Goal: Information Seeking & Learning: Learn about a topic

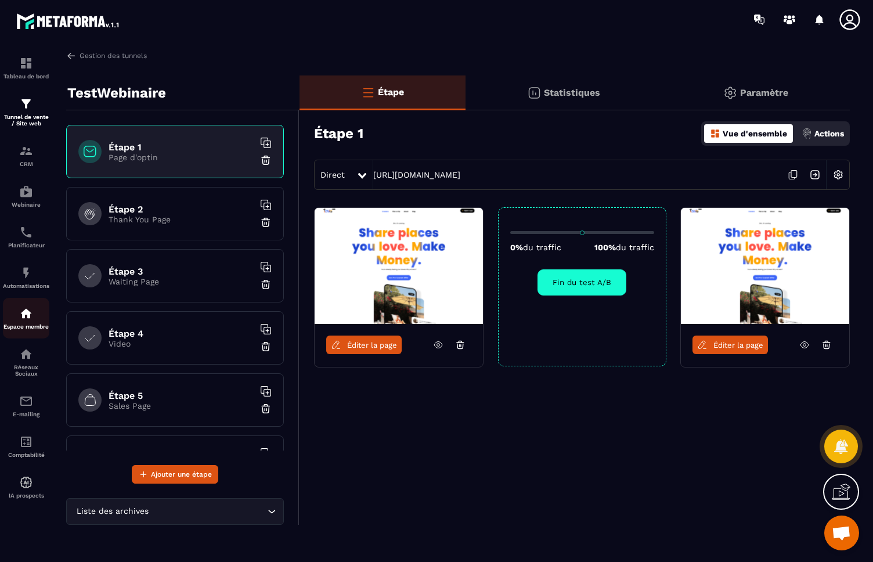
click at [31, 321] on div "Espace membre" at bounding box center [26, 318] width 46 height 23
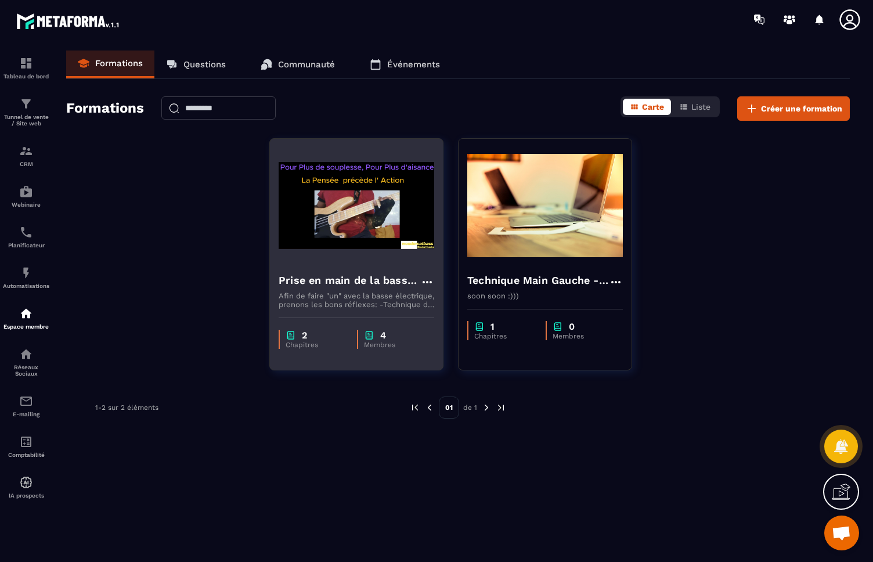
click at [366, 246] on img at bounding box center [357, 205] width 156 height 116
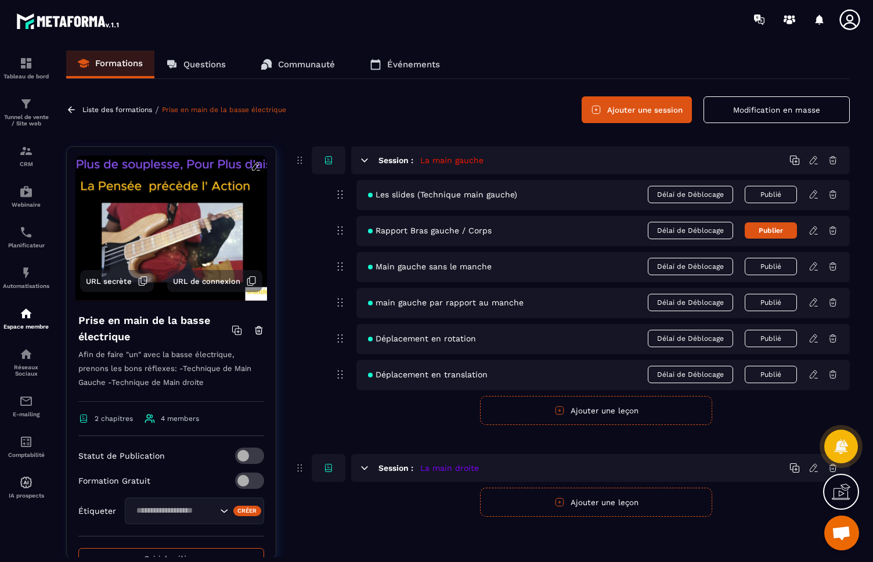
click at [765, 232] on button "Publier" at bounding box center [771, 230] width 52 height 16
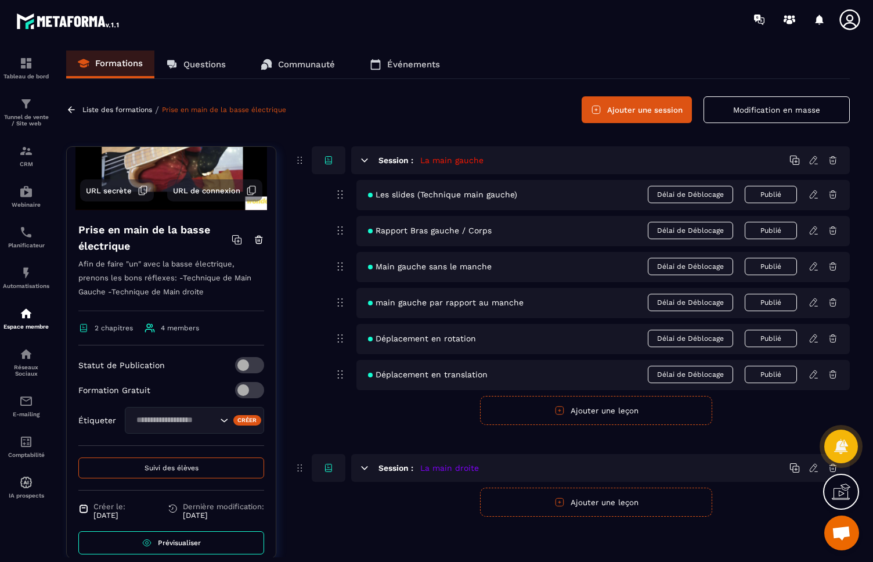
scroll to position [105, 0]
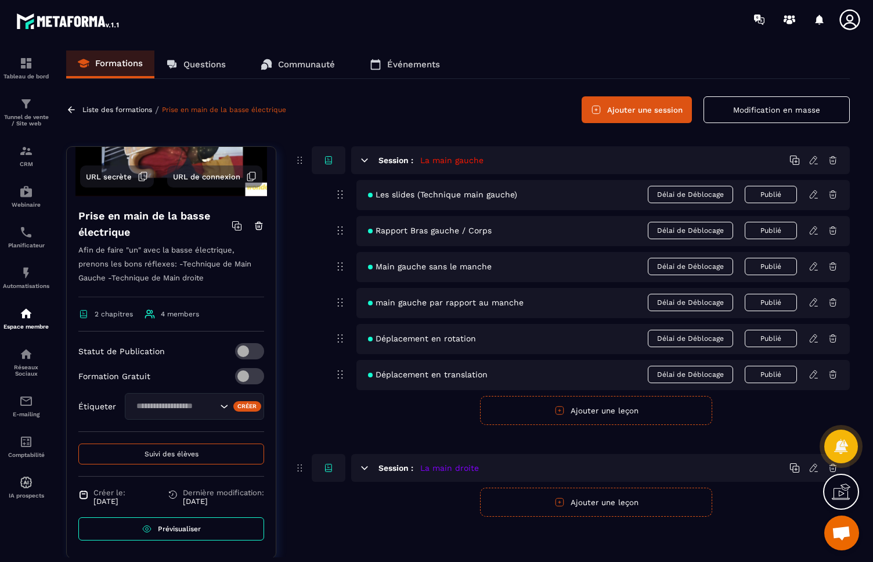
click at [177, 318] on span "4 members" at bounding box center [180, 314] width 38 height 8
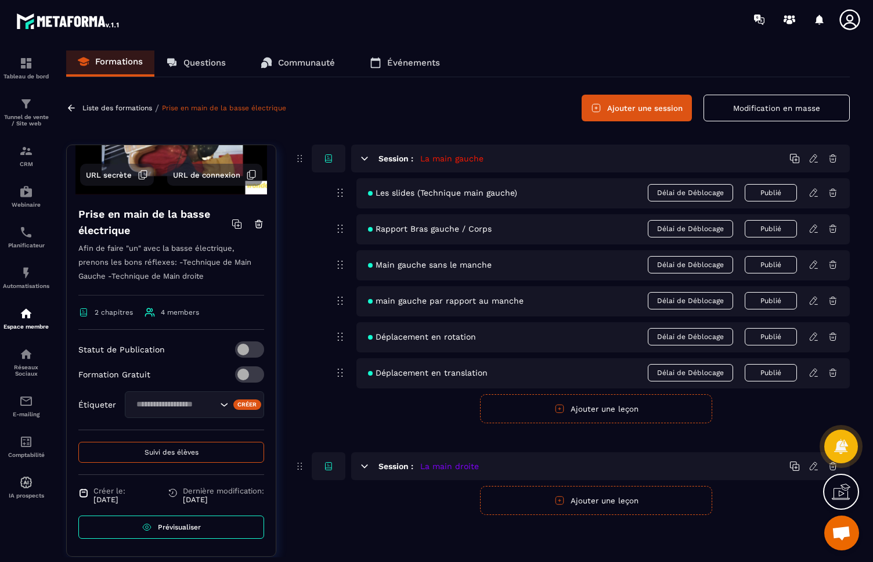
scroll to position [0, 0]
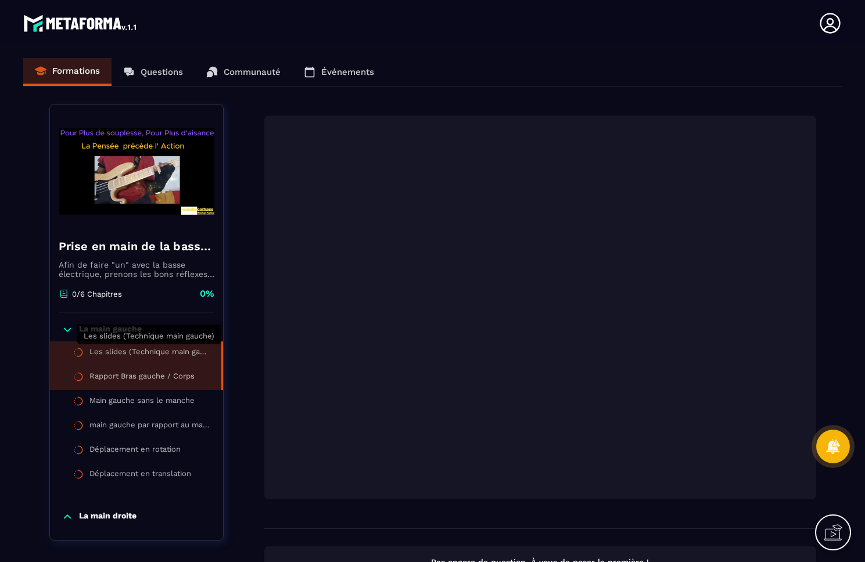
click at [118, 352] on div "Les slides (Technique main gauche)" at bounding box center [149, 353] width 120 height 13
